Goal: Information Seeking & Learning: Learn about a topic

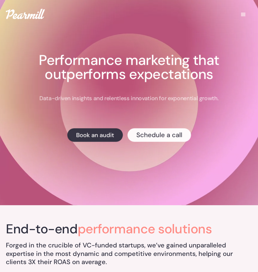
click at [243, 11] on div "menu" at bounding box center [243, 14] width 7 height 7
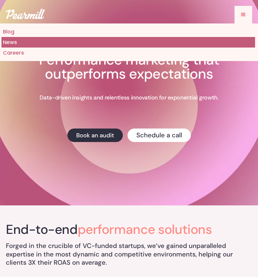
click at [26, 44] on link "News" at bounding box center [127, 42] width 253 height 11
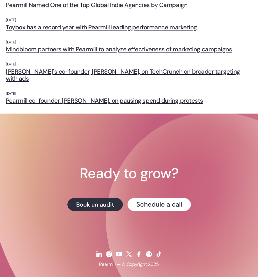
scroll to position [156, 0]
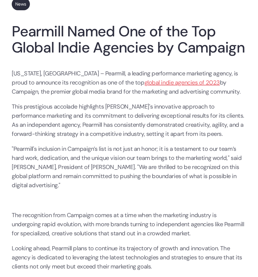
scroll to position [117, 0]
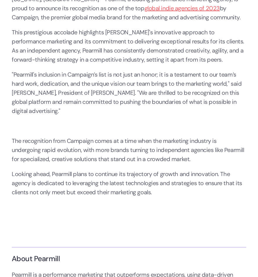
click at [28, 134] on div "[US_STATE], [GEOGRAPHIC_DATA] – Pearmill, a leading performance marketing agenc…" at bounding box center [129, 112] width 234 height 234
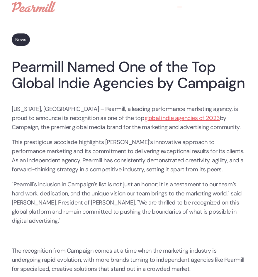
scroll to position [0, 0]
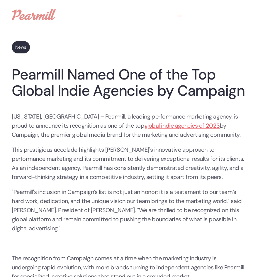
click at [144, 127] on link "global indie agencies of 2023" at bounding box center [181, 126] width 75 height 8
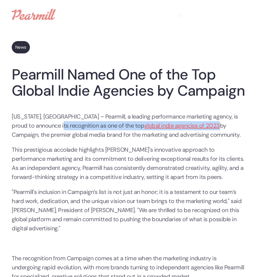
drag, startPoint x: 164, startPoint y: 125, endPoint x: 48, endPoint y: 123, distance: 116.4
click at [48, 123] on p "[US_STATE], [GEOGRAPHIC_DATA] – Pearmill, a leading performance marketing agenc…" at bounding box center [129, 125] width 234 height 27
copy p "one of the top global indie agencies of 2023"
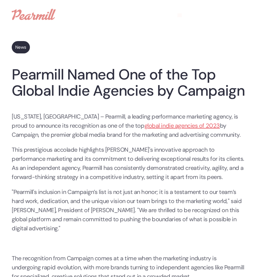
drag, startPoint x: 175, startPoint y: 152, endPoint x: 146, endPoint y: 129, distance: 36.7
click at [175, 152] on p "This prestigious accolade highlights [PERSON_NAME]'s innovative approach to per…" at bounding box center [129, 163] width 234 height 36
click at [144, 126] on link "global indie agencies of 2023" at bounding box center [181, 126] width 75 height 8
